Goal: Find specific page/section: Find specific page/section

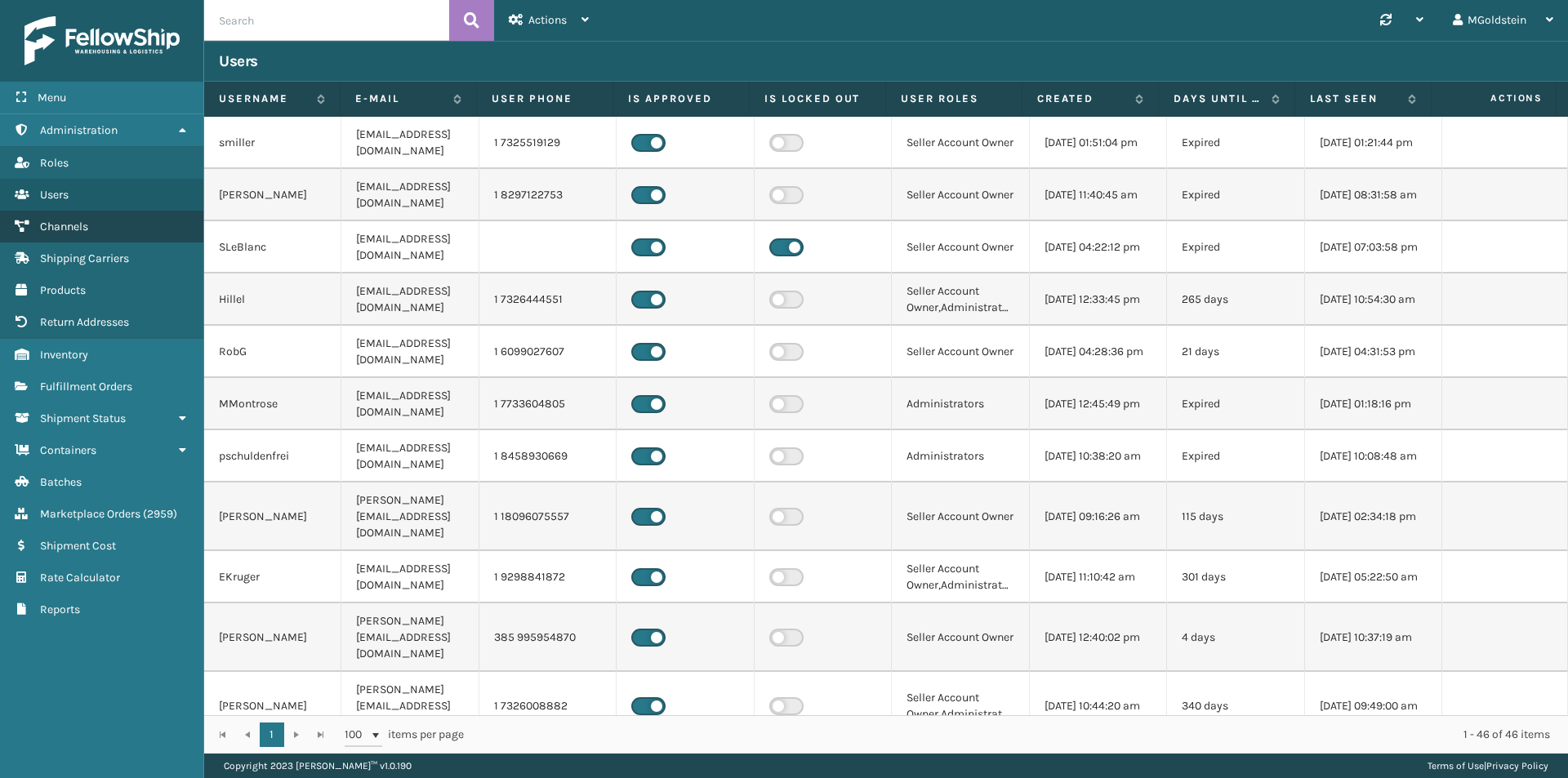
drag, startPoint x: 69, startPoint y: 291, endPoint x: 119, endPoint y: 232, distance: 77.3
click at [69, 291] on span "Products" at bounding box center [63, 290] width 46 height 14
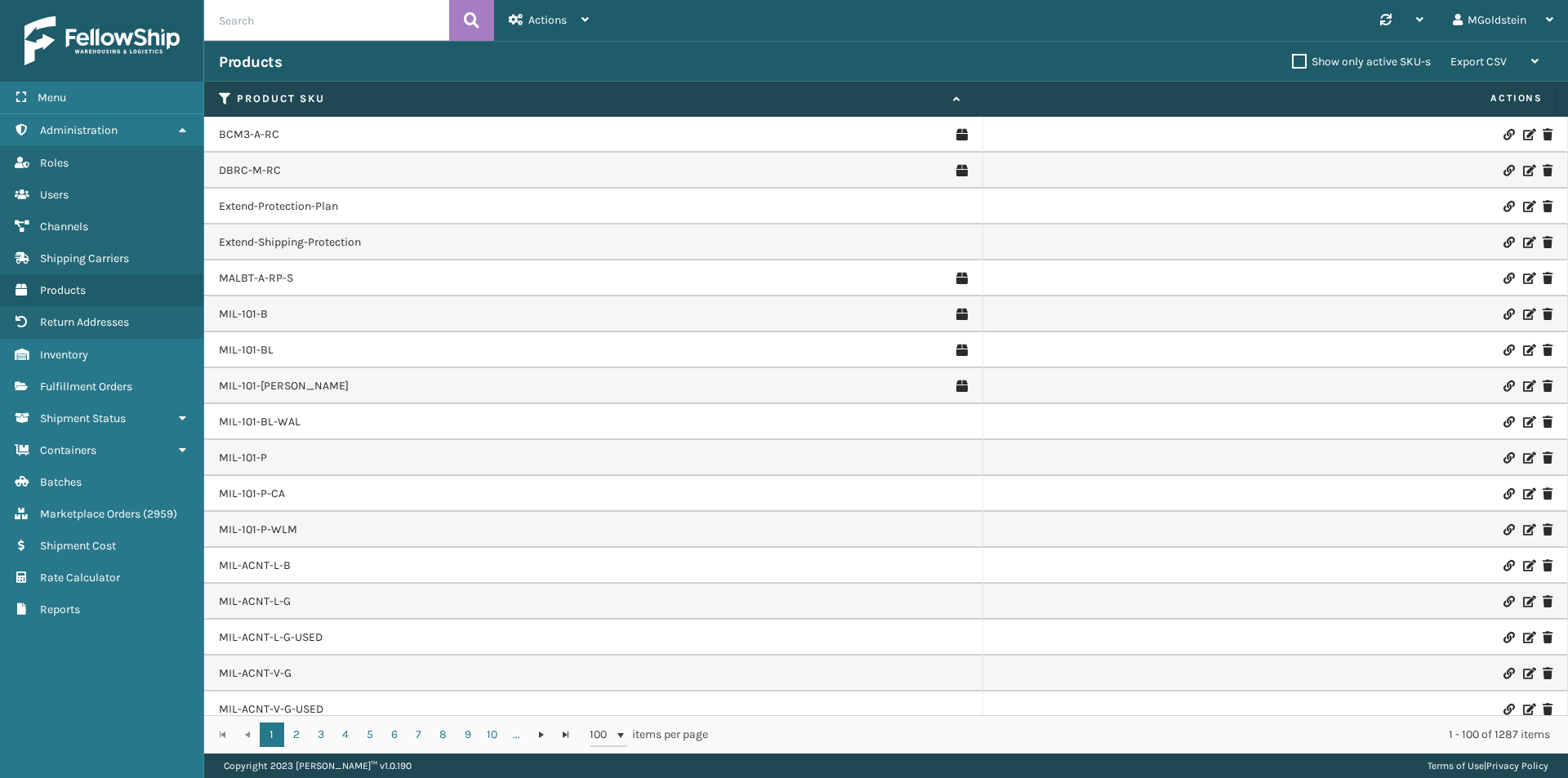
click at [262, 28] on input "text" at bounding box center [326, 20] width 245 height 41
type input "cfb-dl"
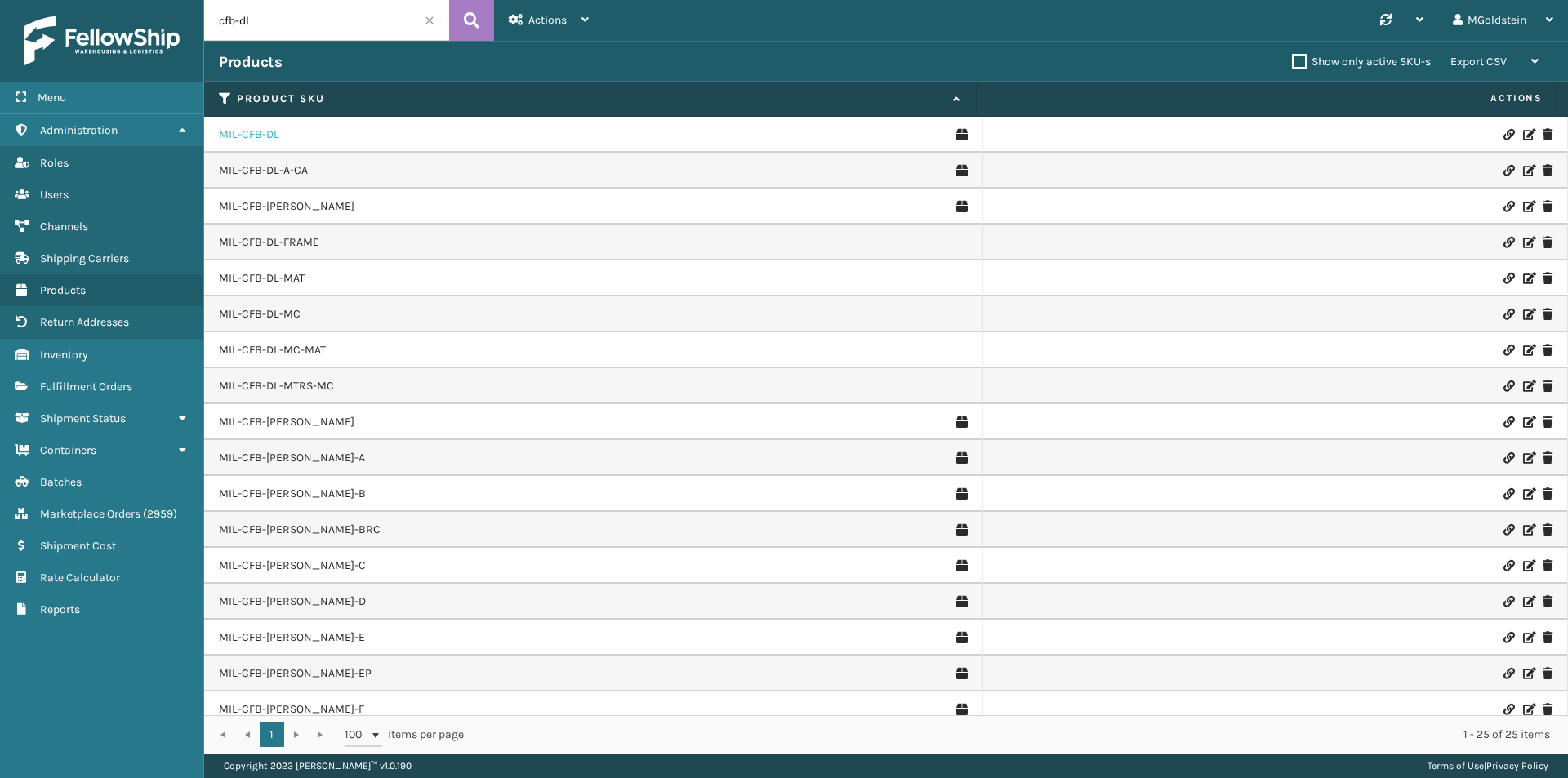
click at [266, 137] on link "MIL-CFB-DL" at bounding box center [249, 135] width 60 height 17
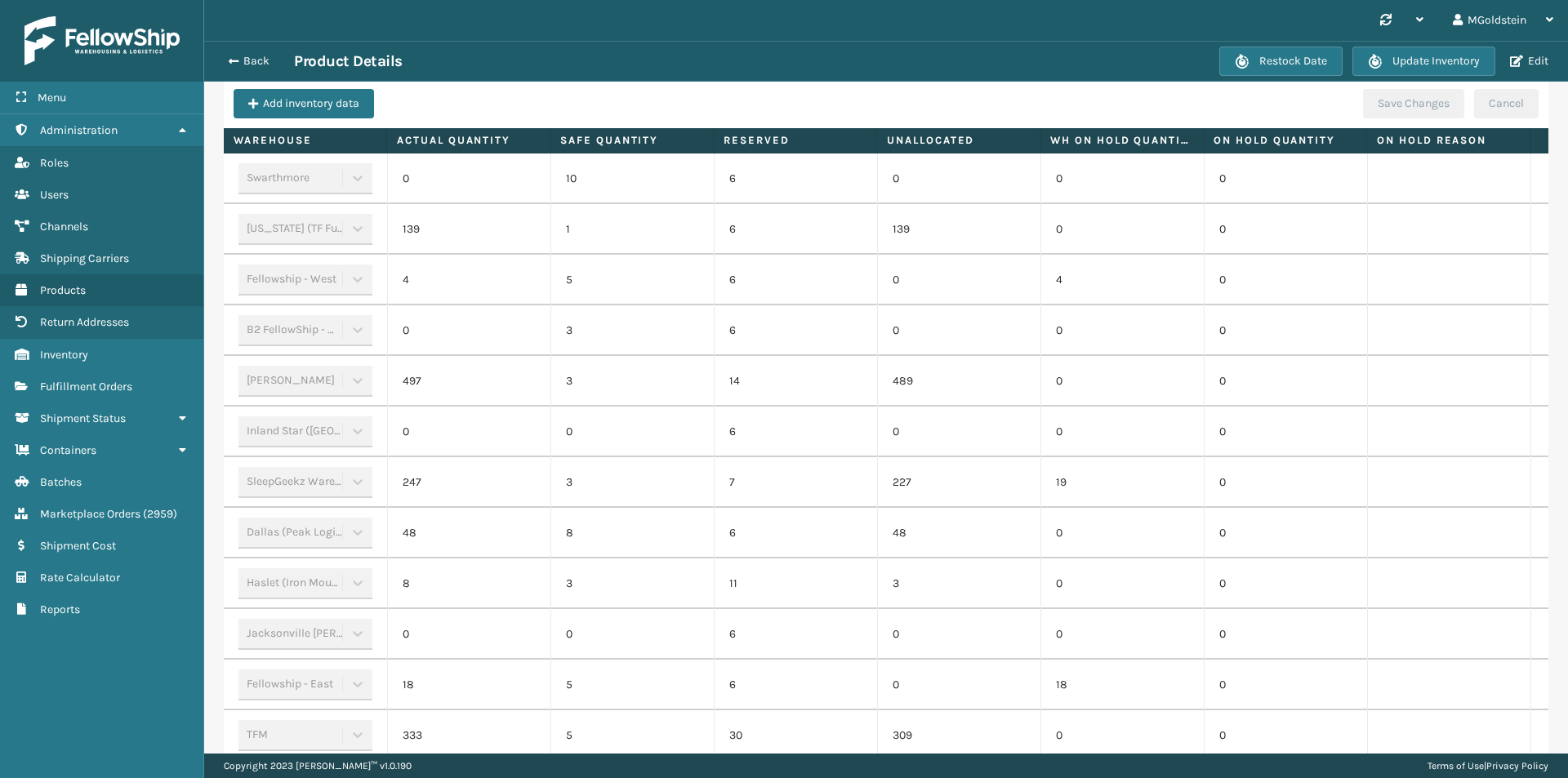
scroll to position [572, 0]
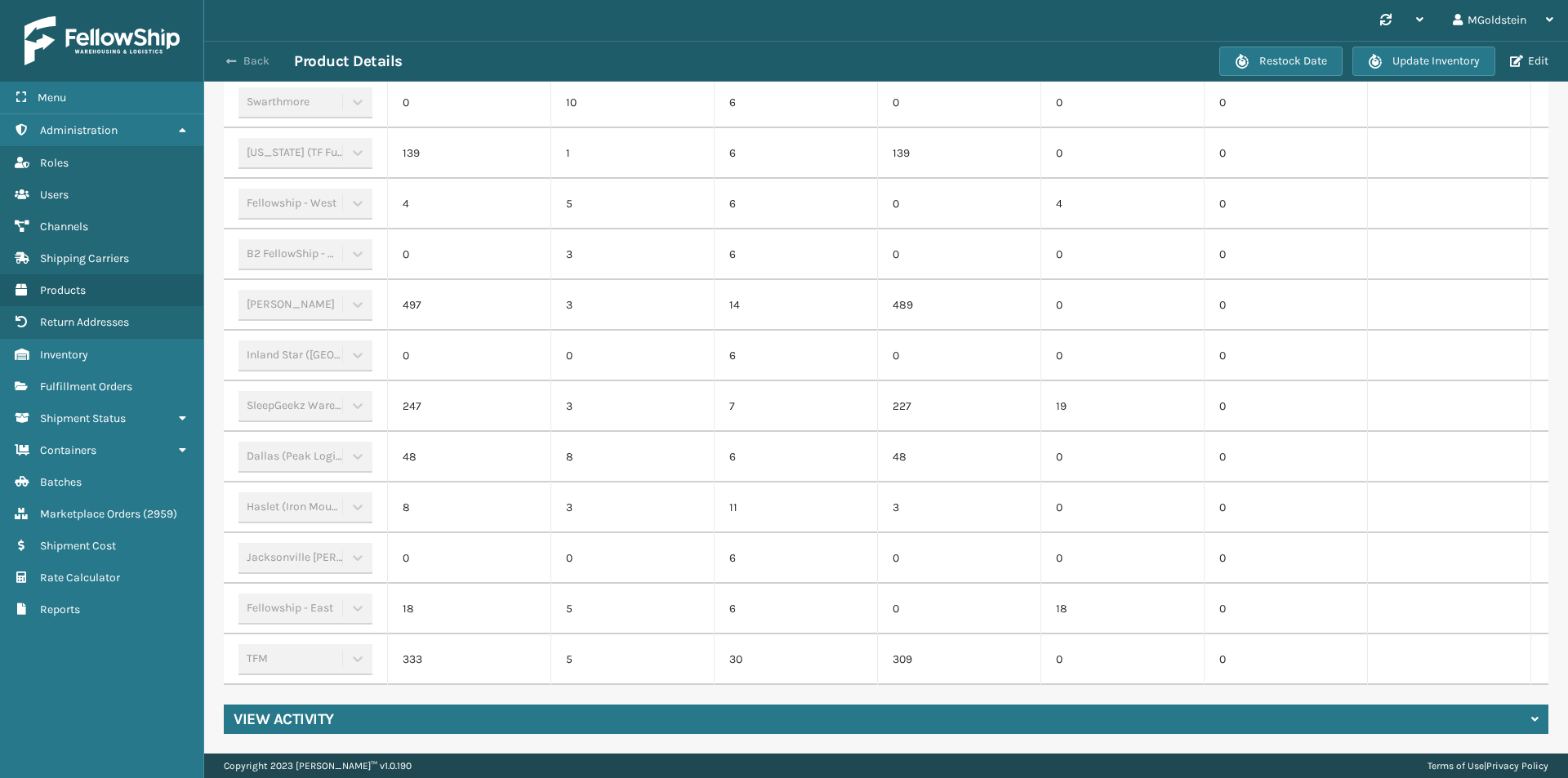
click at [251, 58] on button "Back" at bounding box center [256, 61] width 75 height 15
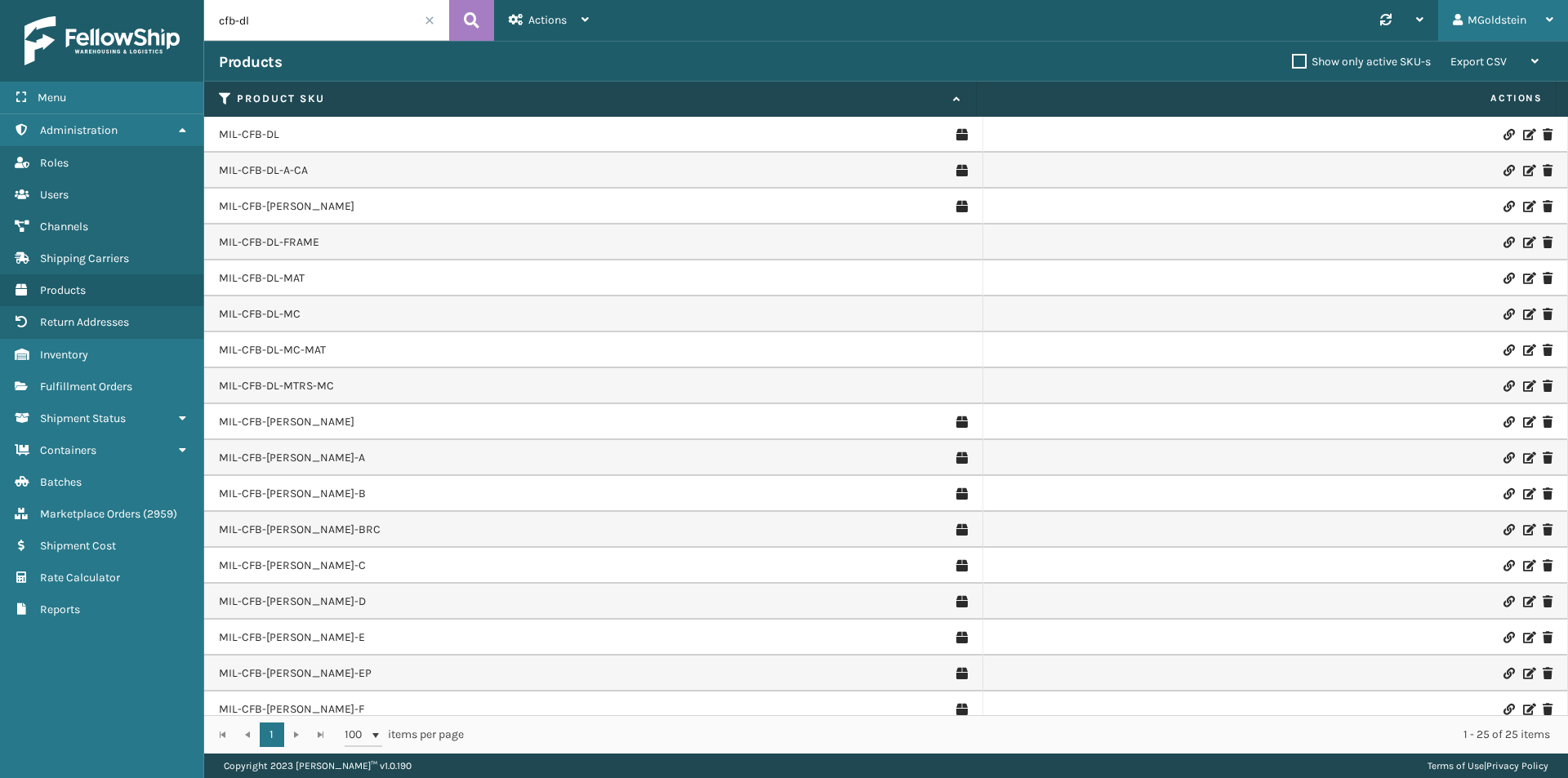
click at [1514, 17] on div "MGoldstein" at bounding box center [1503, 20] width 100 height 41
click at [1391, 59] on li "Log Out" at bounding box center [1457, 64] width 218 height 44
